Goal: Task Accomplishment & Management: Complete application form

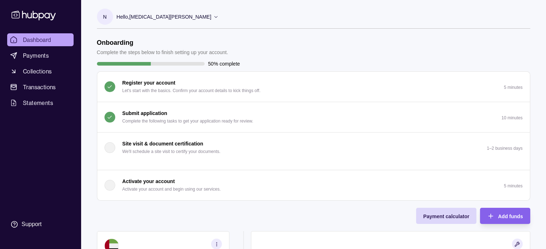
click at [243, 121] on p "Complete the following tasks to get your application ready for review." at bounding box center [187, 121] width 131 height 8
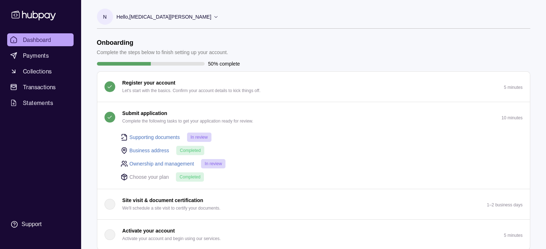
click at [198, 137] on span "In review" at bounding box center [198, 137] width 17 height 5
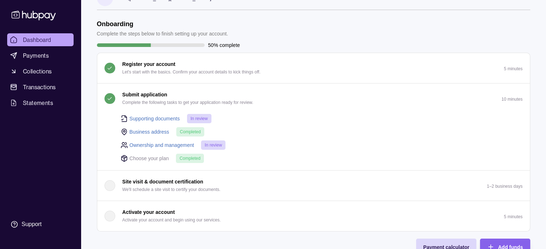
scroll to position [31, 0]
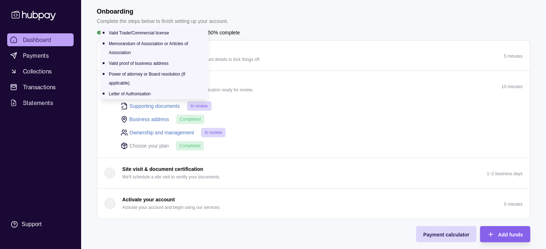
click at [161, 104] on link "Supporting documents" at bounding box center [154, 106] width 50 height 8
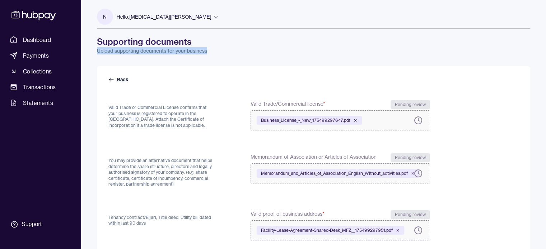
drag, startPoint x: 544, startPoint y: 37, endPoint x: 550, endPoint y: 53, distance: 16.7
click at [545, 53] on html "Dashboard Payments Collections Transactions Statements Support N Hello, [MEDICA…" at bounding box center [273, 217] width 546 height 434
click at [534, 57] on div "N Hello, [MEDICAL_DATA][PERSON_NAME] Freyo L.L.C-FZ Account Terms and condition…" at bounding box center [313, 212] width 462 height 425
drag, startPoint x: 109, startPoint y: 75, endPoint x: 111, endPoint y: 84, distance: 9.9
click at [111, 84] on div "Back Valid Trade or Commercial License confirms that your business is registere…" at bounding box center [313, 245] width 433 height 359
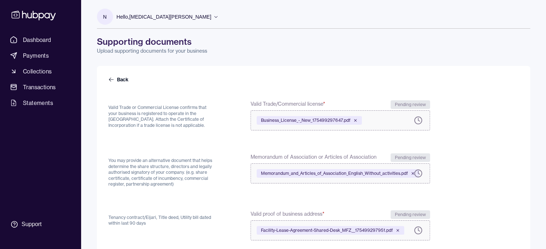
click at [111, 84] on div "Back" at bounding box center [313, 82] width 410 height 13
click at [108, 81] on icon at bounding box center [111, 80] width 6 height 6
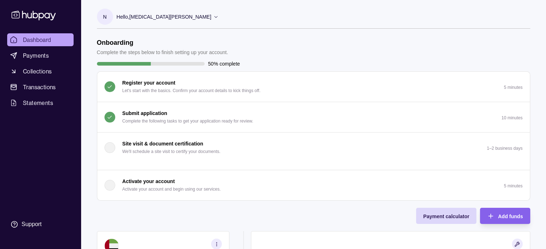
click at [272, 116] on button "Submit application Complete the following tasks to get your application ready f…" at bounding box center [313, 117] width 432 height 30
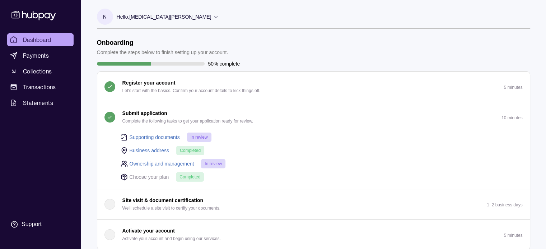
click at [174, 162] on link "Ownership and management" at bounding box center [161, 164] width 65 height 8
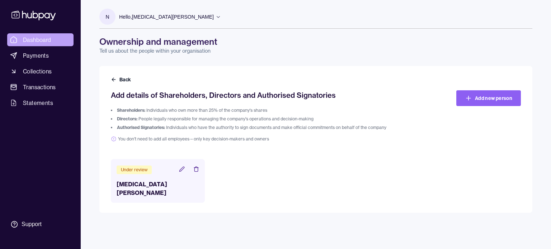
click at [43, 38] on span "Dashboard" at bounding box center [37, 40] width 28 height 9
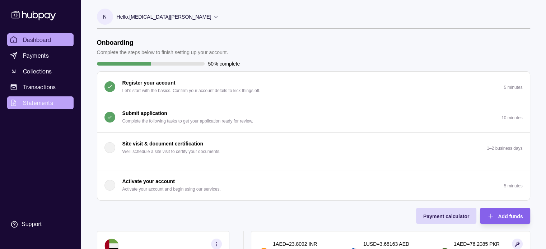
click at [37, 100] on span "Statements" at bounding box center [38, 103] width 30 height 9
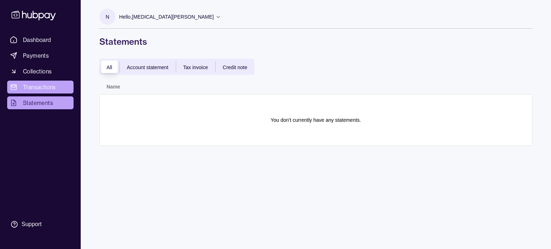
click at [46, 88] on span "Transactions" at bounding box center [39, 87] width 33 height 9
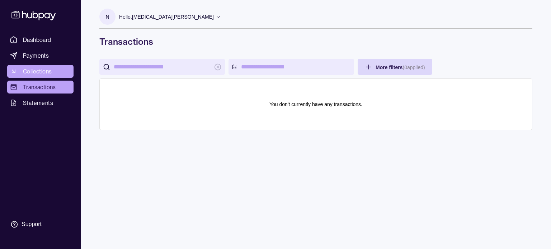
click at [49, 72] on span "Collections" at bounding box center [37, 71] width 29 height 9
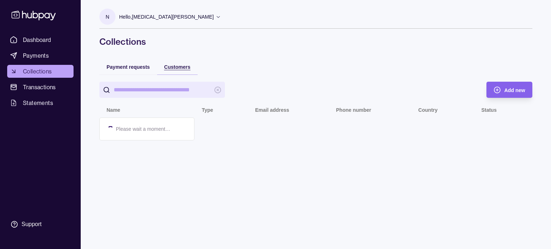
click at [176, 70] on span "Customers" at bounding box center [177, 67] width 26 height 6
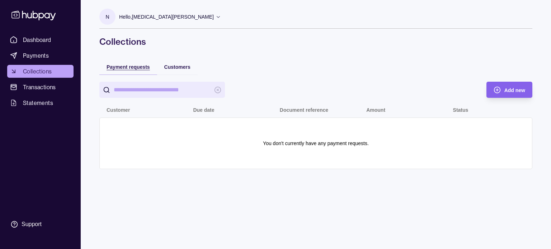
click at [125, 69] on span "Payment requests" at bounding box center [128, 67] width 43 height 6
click at [47, 58] on span "Payments" at bounding box center [36, 55] width 26 height 9
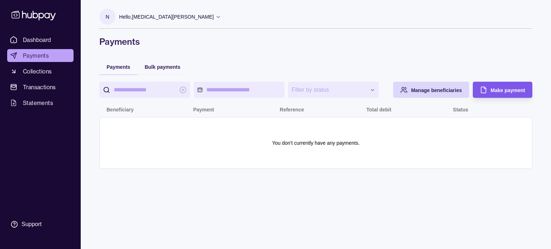
click at [513, 89] on span "Make payment" at bounding box center [508, 91] width 34 height 6
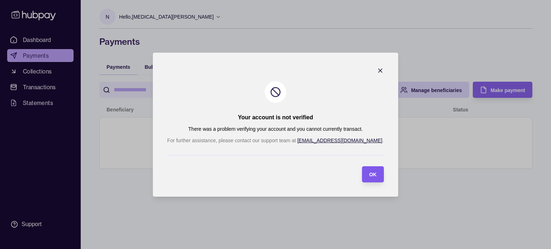
click at [369, 174] on span "OK" at bounding box center [373, 175] width 8 height 6
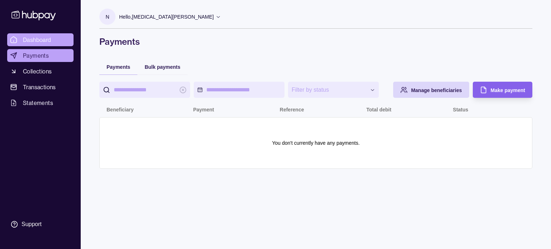
click at [45, 39] on span "Dashboard" at bounding box center [37, 40] width 28 height 9
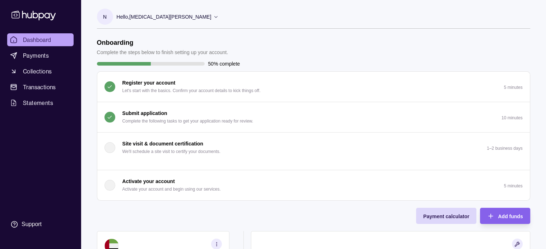
click at [165, 11] on div "Hello, [MEDICAL_DATA][PERSON_NAME]" at bounding box center [168, 16] width 102 height 15
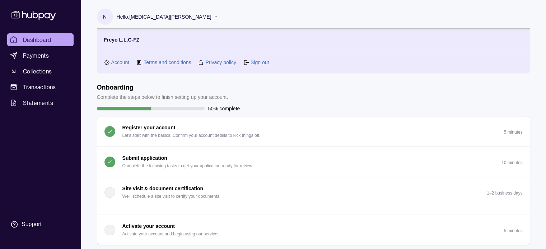
click at [263, 63] on link "Sign out" at bounding box center [259, 62] width 18 height 8
